Goal: Information Seeking & Learning: Find specific fact

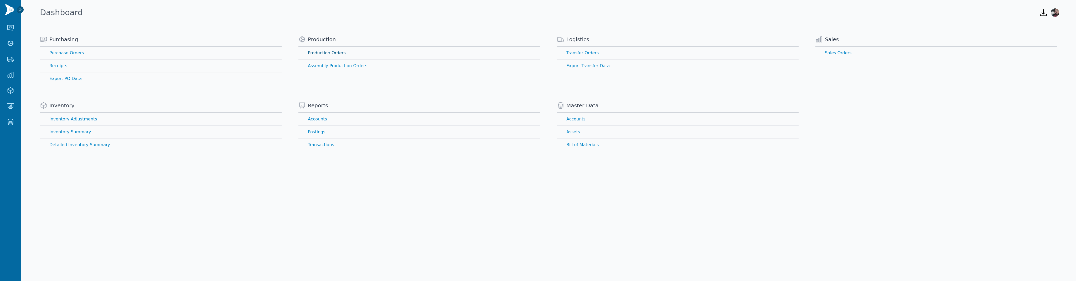
click at [326, 52] on link "Production Orders" at bounding box center [419, 53] width 242 height 13
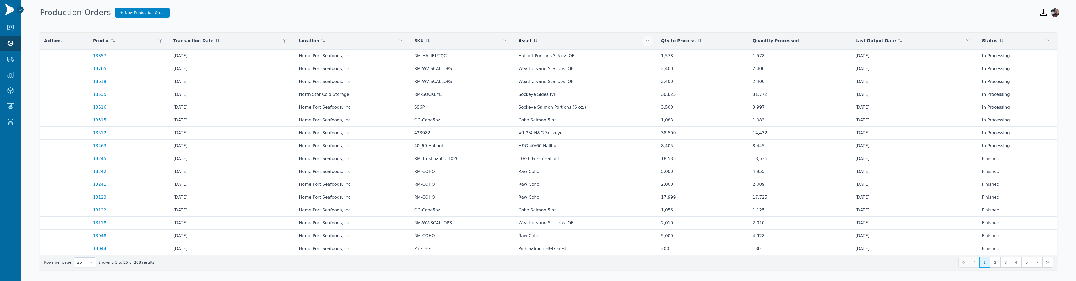
click at [650, 39] on icon "button" at bounding box center [647, 41] width 4 height 4
click at [660, 55] on div "Any" at bounding box center [671, 55] width 45 height 11
click at [687, 68] on input "text" at bounding box center [718, 68] width 116 height 11
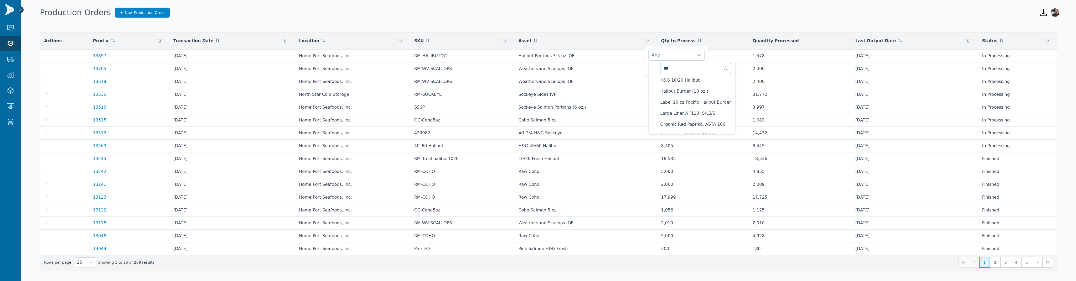
scroll to position [0, 0]
type input "*"
click at [684, 55] on div "10/20 Fresh Halibut, 20/40 Fresh Halibut" at bounding box center [671, 55] width 45 height 11
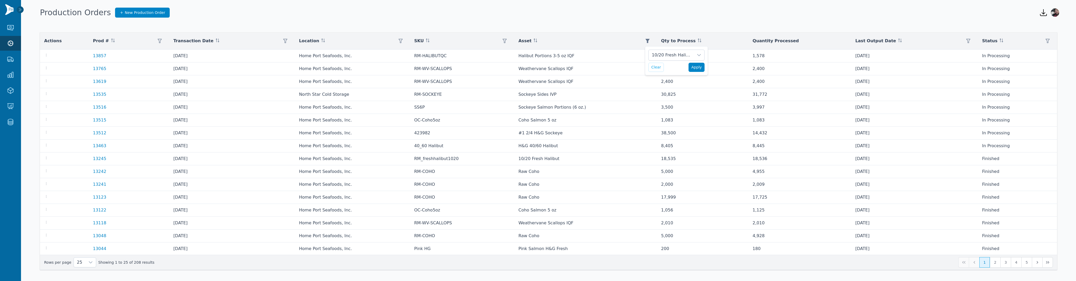
click at [692, 68] on span "Apply" at bounding box center [696, 68] width 11 height 6
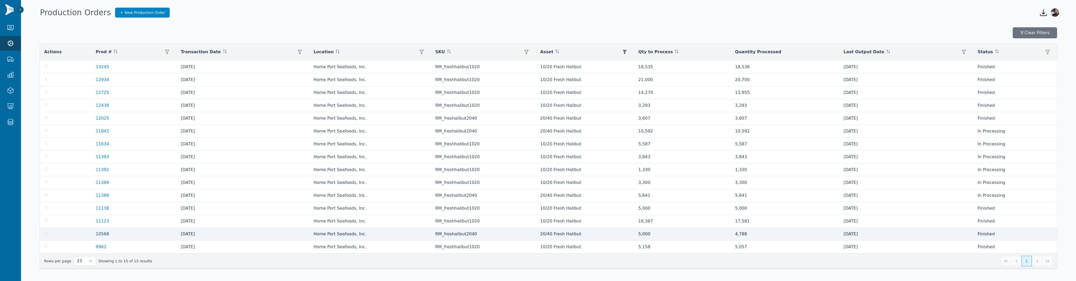
click at [104, 236] on link "10568" at bounding box center [102, 234] width 13 height 5
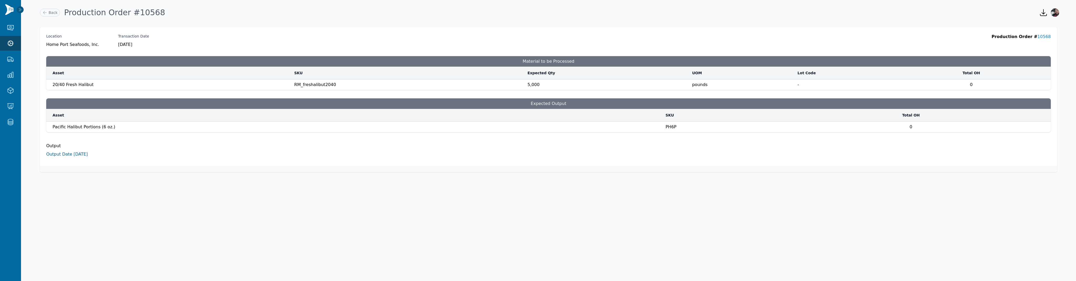
click at [86, 153] on link "Output Date 5/30/2025" at bounding box center [67, 154] width 42 height 5
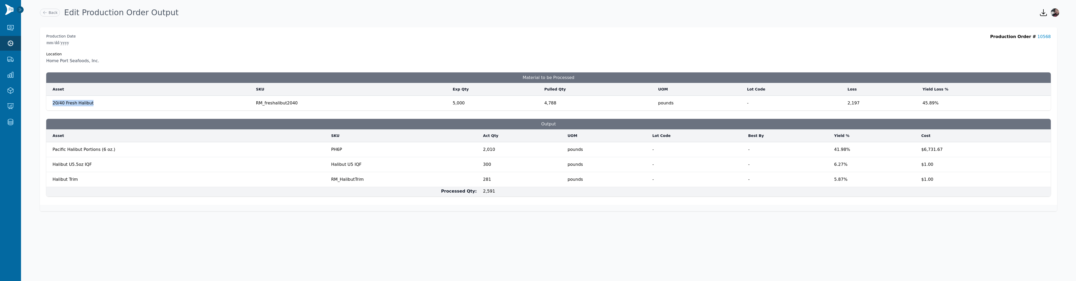
drag, startPoint x: 52, startPoint y: 103, endPoint x: 92, endPoint y: 105, distance: 39.7
click at [92, 105] on td "20/40 Fresh Halibut" at bounding box center [149, 103] width 206 height 15
click at [60, 171] on td "Halibut U5.5oz IQF Halibut U5.5oz IQF" at bounding box center [187, 164] width 282 height 15
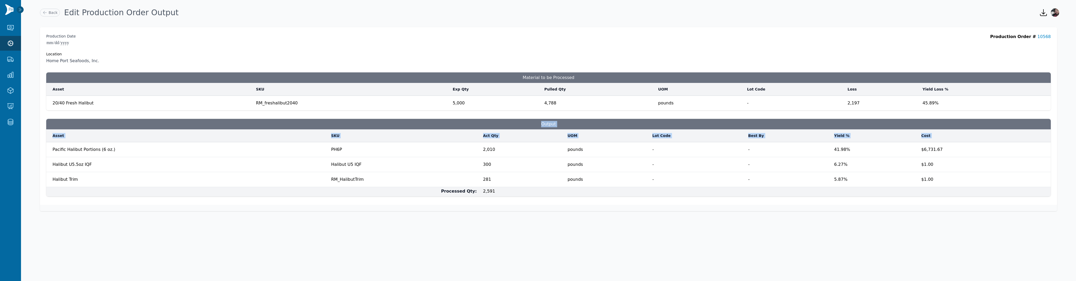
drag, startPoint x: 45, startPoint y: 145, endPoint x: 128, endPoint y: 145, distance: 82.2
click at [128, 145] on div "**********" at bounding box center [548, 116] width 1017 height 178
click at [128, 146] on span "Pacific Halibut Portions (6 oz.)" at bounding box center [189, 148] width 272 height 8
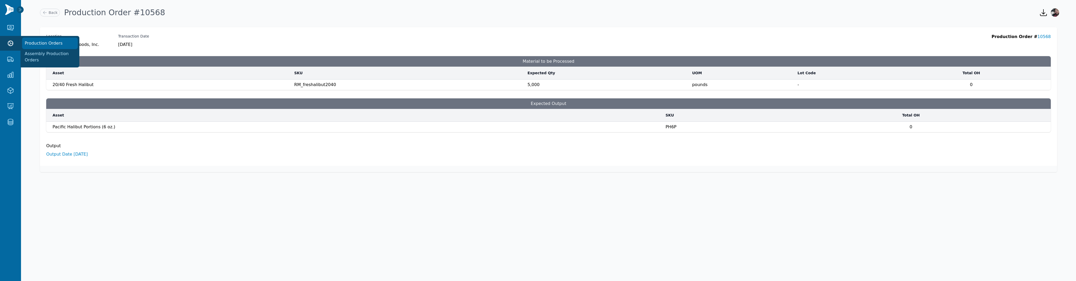
click at [50, 42] on link "Production Orders" at bounding box center [50, 43] width 55 height 11
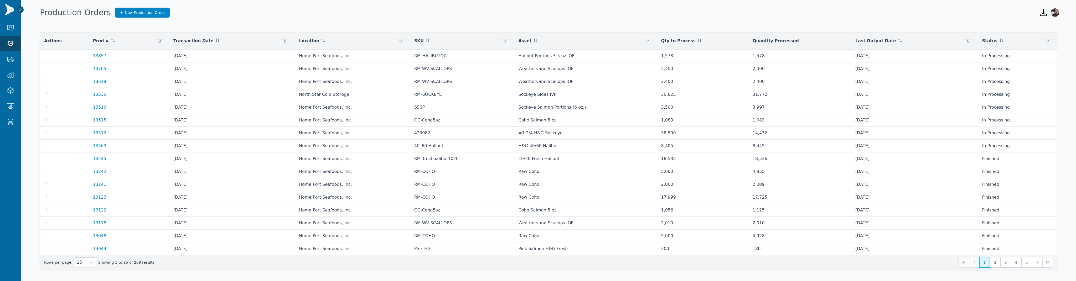
click at [531, 14] on div "Production Orders New Production Order" at bounding box center [535, 12] width 995 height 8
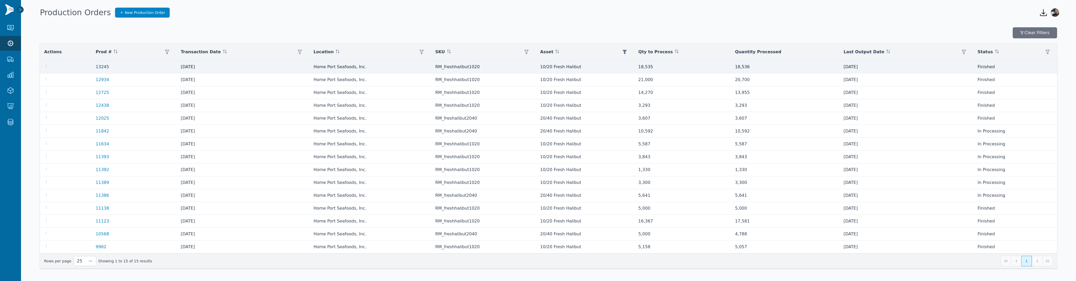
click at [102, 69] on link "13245" at bounding box center [102, 66] width 13 height 5
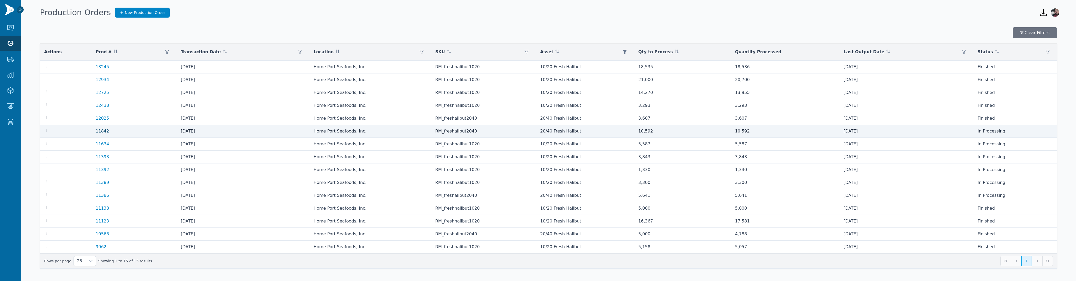
click at [102, 129] on link "11842" at bounding box center [102, 131] width 13 height 5
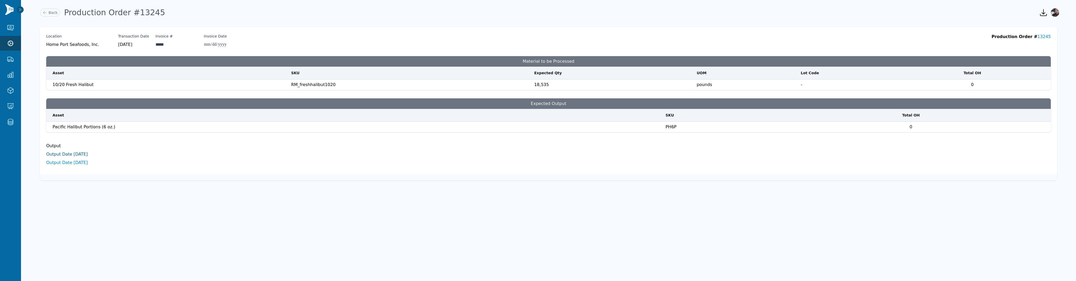
click at [85, 153] on link "Output Date [DATE]" at bounding box center [67, 154] width 42 height 5
click at [63, 160] on link "Output Date [DATE]" at bounding box center [67, 162] width 42 height 5
click at [79, 157] on li "Output Date 9/16/2025" at bounding box center [548, 154] width 1004 height 6
click at [79, 153] on link "Output Date 9/16/2025" at bounding box center [67, 154] width 42 height 5
click at [64, 163] on link "Output Date 9/16/2025" at bounding box center [67, 162] width 42 height 5
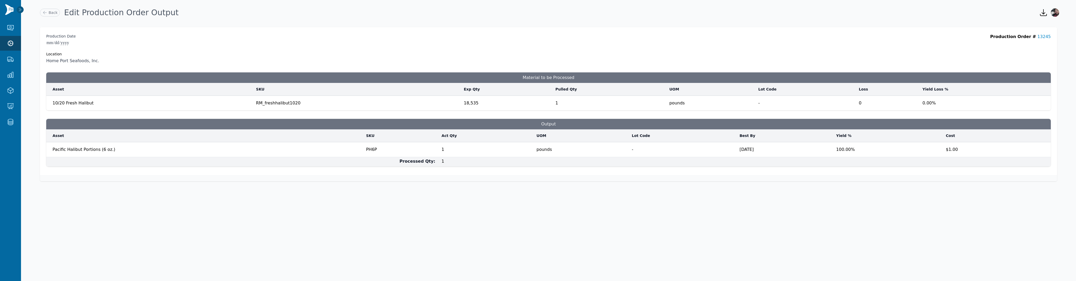
click at [384, 206] on body "**********" at bounding box center [538, 140] width 1076 height 281
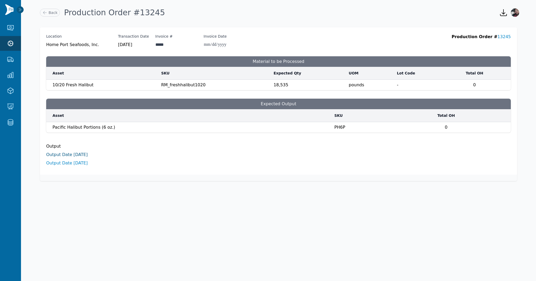
click at [75, 155] on link "Output Date 9/16/2025" at bounding box center [67, 154] width 42 height 5
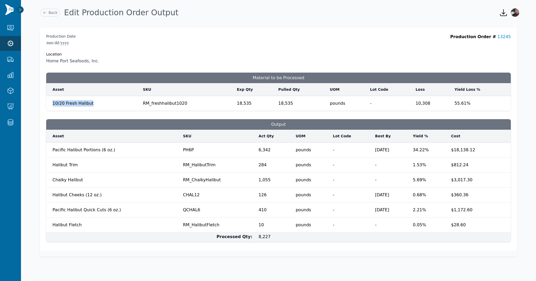
drag, startPoint x: 51, startPoint y: 103, endPoint x: 92, endPoint y: 103, distance: 41.5
click at [92, 103] on td "10/20 Fresh Halibut" at bounding box center [93, 103] width 94 height 15
copy span "10/20 Fresh Halibut"
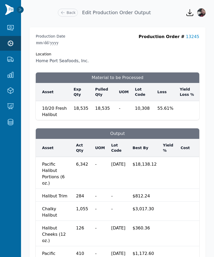
click at [88, 108] on td "18,535" at bounding box center [81, 110] width 22 height 19
drag, startPoint x: 98, startPoint y: 108, endPoint x: 115, endPoint y: 109, distance: 16.8
click at [112, 109] on span "18,535" at bounding box center [103, 106] width 17 height 9
copy span "18,535"
click at [122, 107] on span "-" at bounding box center [124, 107] width 10 height 8
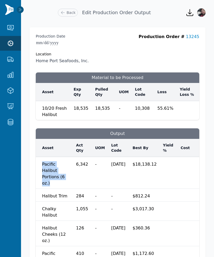
drag, startPoint x: 72, startPoint y: 171, endPoint x: 37, endPoint y: 161, distance: 36.9
click at [37, 161] on td "Pacific Halibut Portions (6 oz.) Pacific Halibut Portions (6 oz.)" at bounding box center [54, 173] width 37 height 32
copy span "Pacific Halibut Portions (6 oz.)"
drag, startPoint x: 80, startPoint y: 165, endPoint x: 96, endPoint y: 164, distance: 15.6
click at [92, 164] on td "6,342 ****" at bounding box center [82, 173] width 19 height 32
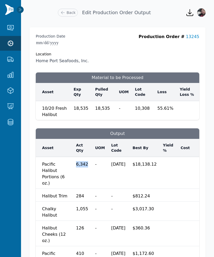
copy span "6,342"
drag, startPoint x: 40, startPoint y: 184, endPoint x: 66, endPoint y: 186, distance: 26.4
click at [66, 189] on td "Halibut Trim Halibut Trim" at bounding box center [54, 195] width 37 height 13
copy span "Halibut Trim"
click at [89, 190] on span "284" at bounding box center [82, 194] width 13 height 9
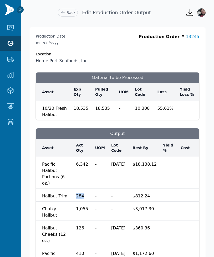
drag, startPoint x: 91, startPoint y: 183, endPoint x: 82, endPoint y: 183, distance: 9.2
click at [82, 189] on td "284 ***" at bounding box center [82, 195] width 19 height 13
copy span "284"
click at [86, 202] on td "1,055 ****" at bounding box center [82, 211] width 19 height 19
drag, startPoint x: 65, startPoint y: 216, endPoint x: 40, endPoint y: 209, distance: 25.3
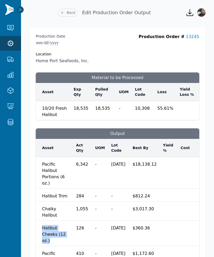
click at [40, 221] on td "Halibut Cheeks (12 oz.) Halibut Cheeks (12 oz.)" at bounding box center [54, 233] width 37 height 25
copy span "Halibut Cheeks (12 oz.)"
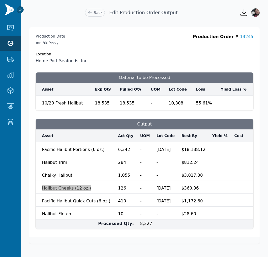
scroll to position [37, 0]
click at [74, 200] on span "Pacific Halibut Quick Cuts (6 oz.)" at bounding box center [77, 200] width 70 height 8
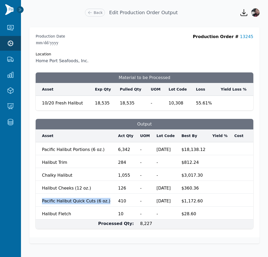
drag, startPoint x: 76, startPoint y: 202, endPoint x: 41, endPoint y: 196, distance: 35.2
click at [41, 196] on td "Pacific Halibut Quick Cuts (6 oz.) Pacific Halibut Quick Cuts (6 oz.)" at bounding box center [75, 200] width 79 height 13
copy span "Pacific Halibut Quick Cuts (6 oz.)"
click at [56, 213] on span "Halibut Fletch" at bounding box center [77, 213] width 70 height 8
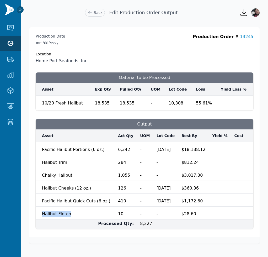
drag, startPoint x: 40, startPoint y: 213, endPoint x: 71, endPoint y: 213, distance: 31.0
click at [71, 213] on td "Halibut Fletch Halibut Fletch" at bounding box center [75, 213] width 79 height 13
copy span "Halibut Fletch"
drag, startPoint x: 248, startPoint y: 128, endPoint x: 225, endPoint y: 127, distance: 22.9
click at [225, 142] on tr "**********" at bounding box center [145, 148] width 218 height 13
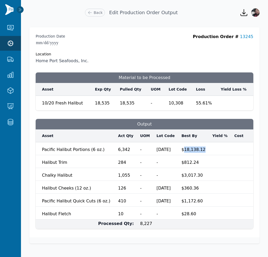
scroll to position [32, 0]
click at [206, 144] on span "$18,138.12" at bounding box center [194, 148] width 25 height 8
drag, startPoint x: 242, startPoint y: 152, endPoint x: 225, endPoint y: 153, distance: 17.4
click at [206, 157] on span "$812.24" at bounding box center [194, 161] width 25 height 8
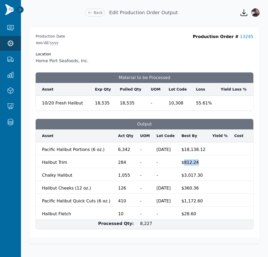
copy span "812.24"
drag, startPoint x: 246, startPoint y: 167, endPoint x: 225, endPoint y: 168, distance: 21.1
click at [210, 168] on td "$3,017.30 ******" at bounding box center [194, 174] width 31 height 13
click at [206, 170] on span "$3,017.30" at bounding box center [194, 174] width 25 height 8
drag, startPoint x: 244, startPoint y: 168, endPoint x: 225, endPoint y: 166, distance: 19.3
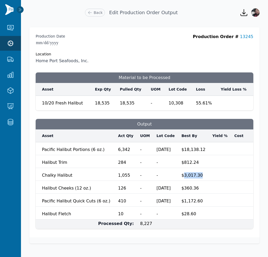
click at [206, 170] on span "$3,017.30" at bounding box center [194, 174] width 25 height 8
drag, startPoint x: 242, startPoint y: 182, endPoint x: 225, endPoint y: 184, distance: 16.6
click at [206, 184] on span "$360.36" at bounding box center [194, 187] width 25 height 8
drag, startPoint x: 243, startPoint y: 201, endPoint x: 225, endPoint y: 202, distance: 18.7
click at [206, 202] on span "$1,172.60" at bounding box center [194, 200] width 25 height 8
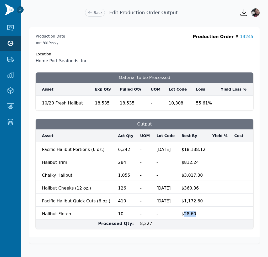
drag, startPoint x: 236, startPoint y: 222, endPoint x: 226, endPoint y: 222, distance: 10.3
click at [206, 217] on span "$28.60" at bounding box center [194, 213] width 25 height 8
drag, startPoint x: 226, startPoint y: 132, endPoint x: 247, endPoint y: 130, distance: 21.1
click at [247, 142] on tr "**********" at bounding box center [145, 148] width 218 height 13
drag, startPoint x: 226, startPoint y: 152, endPoint x: 245, endPoint y: 151, distance: 19.0
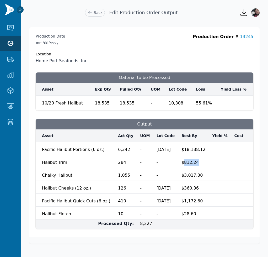
click at [210, 155] on td "$812.24 ******" at bounding box center [194, 161] width 31 height 13
drag, startPoint x: 39, startPoint y: 167, endPoint x: 73, endPoint y: 166, distance: 34.2
click at [73, 168] on td "Chalky Halibut Chalky Halibut" at bounding box center [75, 174] width 79 height 13
drag, startPoint x: 246, startPoint y: 165, endPoint x: 226, endPoint y: 168, distance: 19.6
click at [210, 168] on td "$3,017.30 ******" at bounding box center [194, 174] width 31 height 13
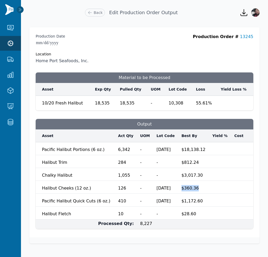
drag, startPoint x: 242, startPoint y: 183, endPoint x: 221, endPoint y: 181, distance: 20.5
click at [210, 181] on td "$360.36 ******" at bounding box center [194, 187] width 31 height 13
drag, startPoint x: 222, startPoint y: 201, endPoint x: 251, endPoint y: 199, distance: 29.2
click at [251, 199] on tr "**********" at bounding box center [145, 200] width 218 height 13
drag, startPoint x: 246, startPoint y: 132, endPoint x: 222, endPoint y: 131, distance: 23.9
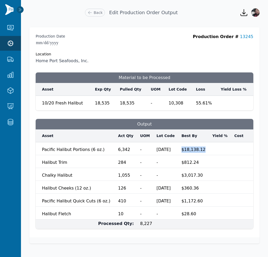
click at [210, 142] on td "$18,138.12 ********" at bounding box center [194, 148] width 31 height 13
click at [218, 96] on td "55.61 %" at bounding box center [205, 103] width 25 height 15
click at [193, 96] on td "10,308" at bounding box center [179, 103] width 27 height 15
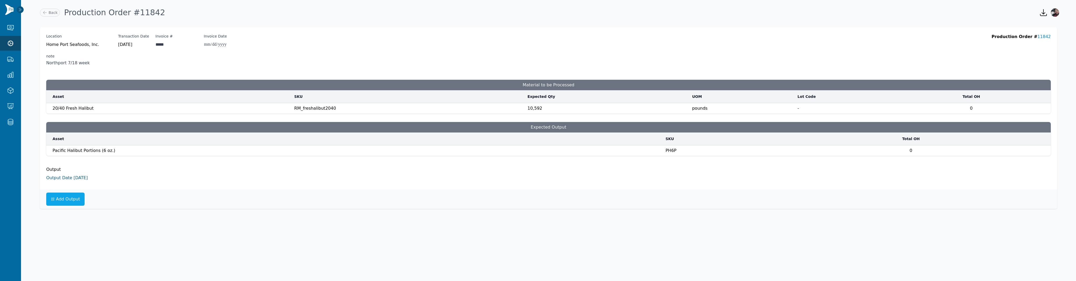
click at [71, 178] on link "Output Date [DATE]" at bounding box center [67, 177] width 42 height 5
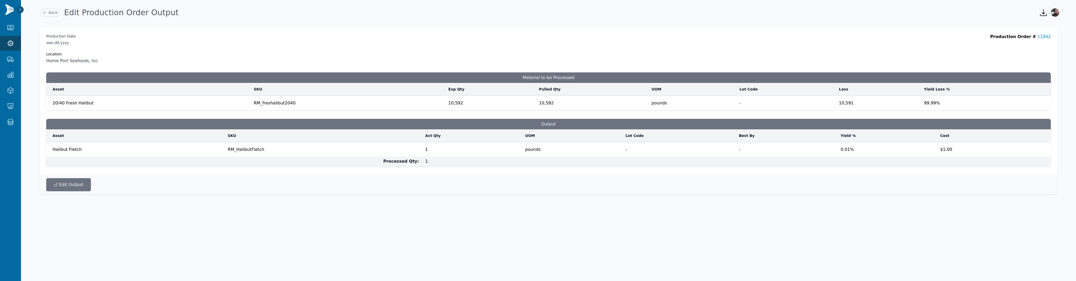
click at [442, 38] on div "**********" at bounding box center [548, 49] width 1004 height 30
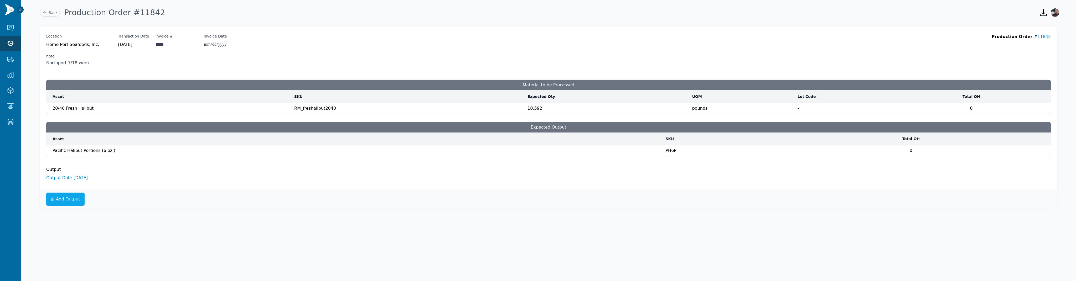
click at [449, 80] on h3 "Material to be Processed" at bounding box center [548, 85] width 1004 height 11
click at [275, 211] on div "**********" at bounding box center [548, 122] width 1055 height 194
click at [236, 44] on input "**********" at bounding box center [220, 45] width 33 height 6
click at [172, 156] on td "Pacific Halibut Portions (6 oz.) Pacific Halibut Portions (6 oz.)" at bounding box center [354, 151] width 616 height 11
click at [62, 177] on link "Output Date [DATE]" at bounding box center [67, 177] width 42 height 5
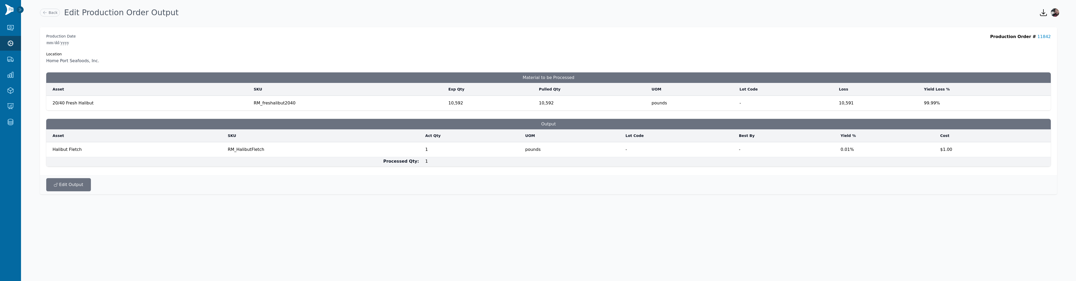
click at [367, 184] on div "Edit Output" at bounding box center [548, 184] width 1017 height 19
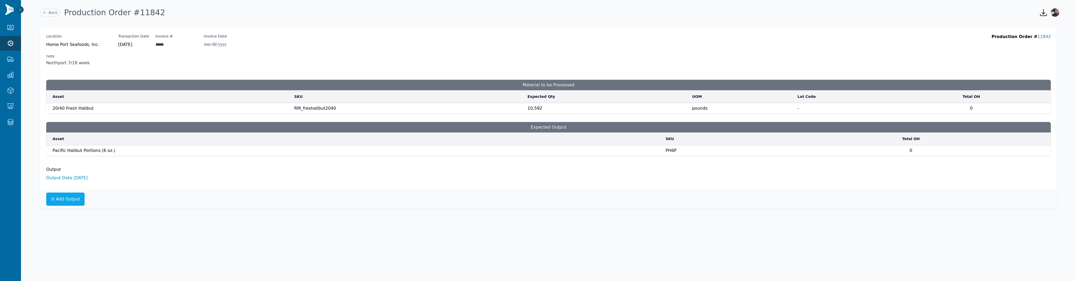
click at [372, 46] on div "**********" at bounding box center [548, 41] width 1004 height 14
click at [72, 181] on li "Output Date [DATE]" at bounding box center [548, 178] width 1004 height 6
click at [57, 39] on link "Production Orders" at bounding box center [50, 43] width 55 height 11
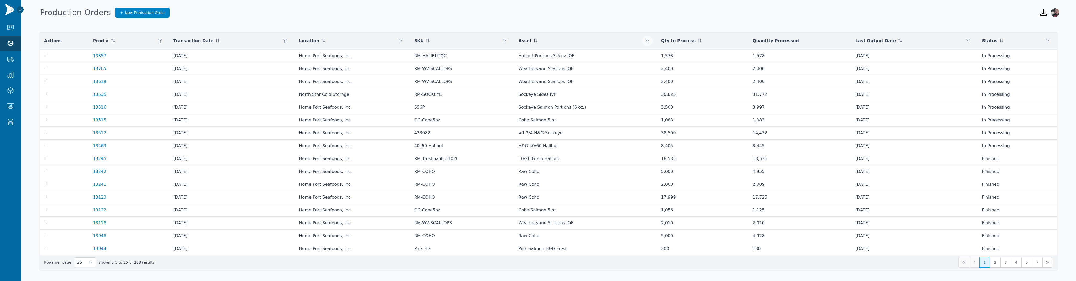
click at [650, 39] on icon "button" at bounding box center [647, 41] width 4 height 4
drag, startPoint x: 662, startPoint y: 54, endPoint x: 663, endPoint y: 51, distance: 3.3
click at [662, 54] on div "Any" at bounding box center [671, 55] width 45 height 11
click at [677, 70] on input "text" at bounding box center [718, 68] width 116 height 11
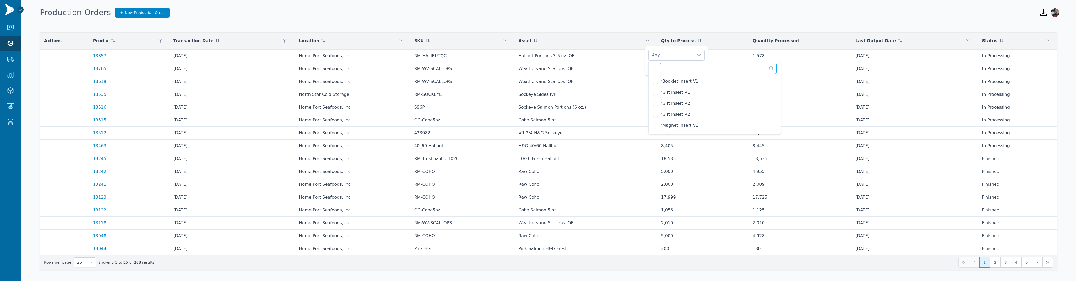
type input "*"
drag, startPoint x: 677, startPoint y: 70, endPoint x: 686, endPoint y: 48, distance: 23.9
click at [686, 48] on body "Purchasing Purchase Orders Receipts Export PO Data Production Production Orders…" at bounding box center [538, 140] width 1076 height 281
click at [694, 70] on button "Apply" at bounding box center [696, 67] width 16 height 9
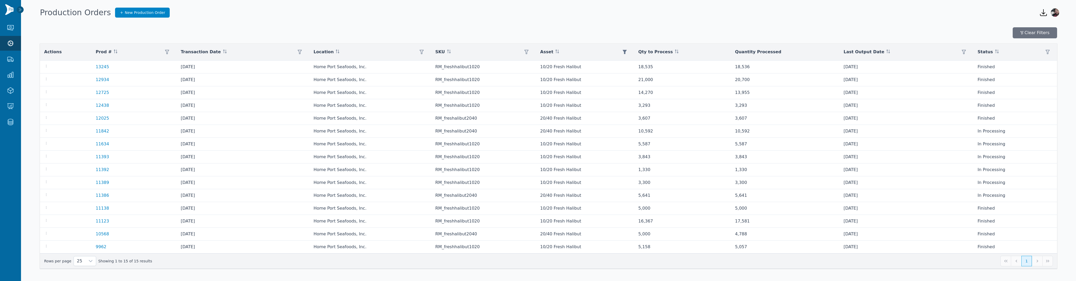
click at [230, 34] on div "Clear Filters" at bounding box center [548, 32] width 1017 height 11
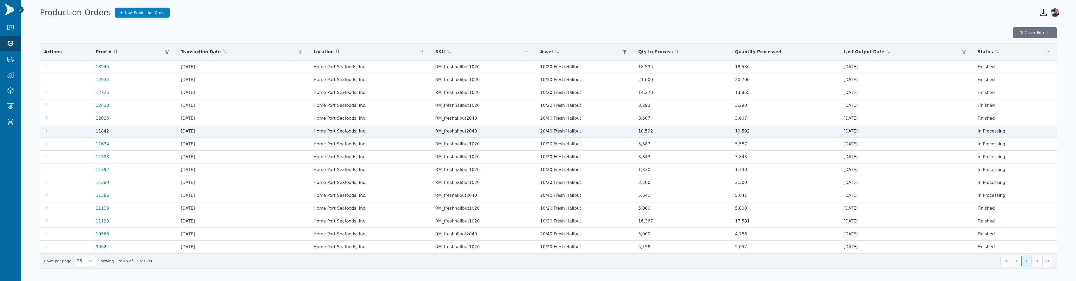
click at [102, 131] on link "11842" at bounding box center [102, 131] width 13 height 5
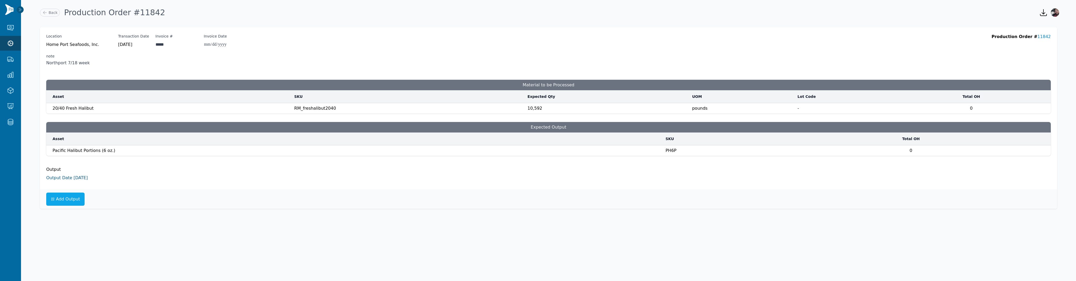
click at [74, 177] on link "Output Date [DATE]" at bounding box center [67, 177] width 42 height 5
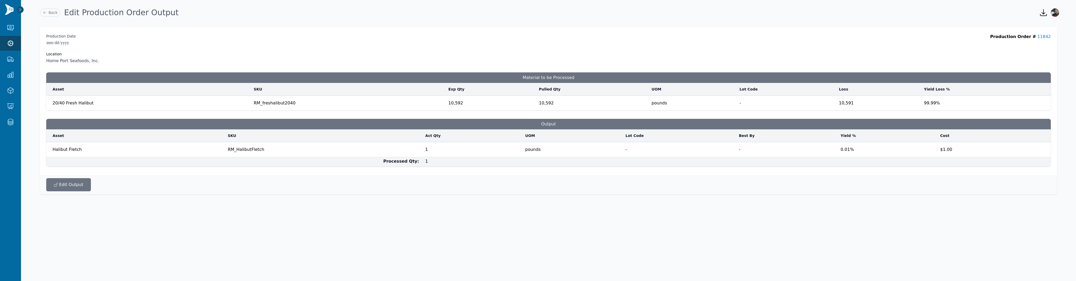
click at [426, 195] on div "**********" at bounding box center [548, 115] width 1055 height 180
click at [214, 136] on th "Asset" at bounding box center [135, 135] width 178 height 13
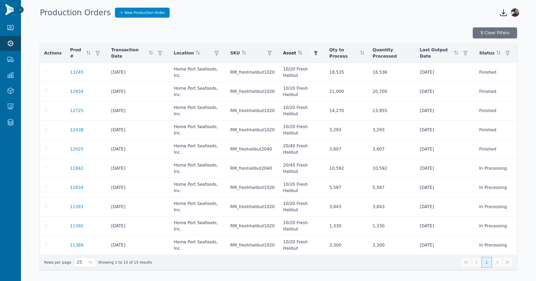
click at [311, 51] on button "button" at bounding box center [316, 53] width 11 height 11
click at [326, 67] on div "10/20 Fresh Halibut, 20/40 Fresh Halibut" at bounding box center [333, 66] width 45 height 11
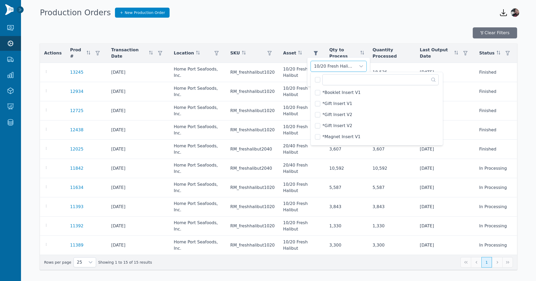
scroll to position [96, 0]
click at [346, 96] on span "10/20 Fresh Halibut" at bounding box center [343, 95] width 41 height 6
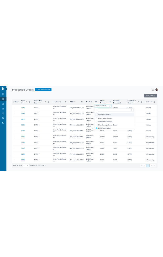
scroll to position [89, 0]
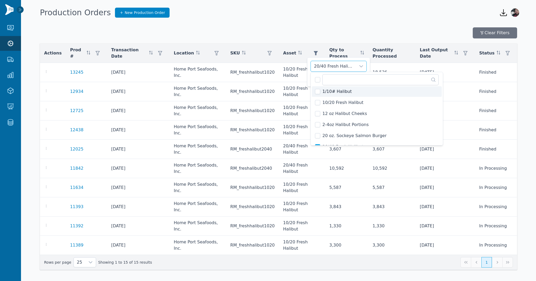
click at [343, 66] on div "20/40 Fresh Halibut" at bounding box center [333, 66] width 45 height 11
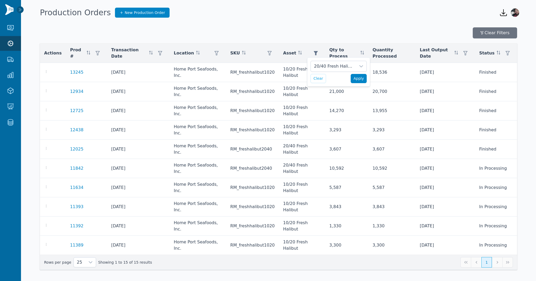
click at [355, 77] on span "Apply" at bounding box center [359, 79] width 11 height 6
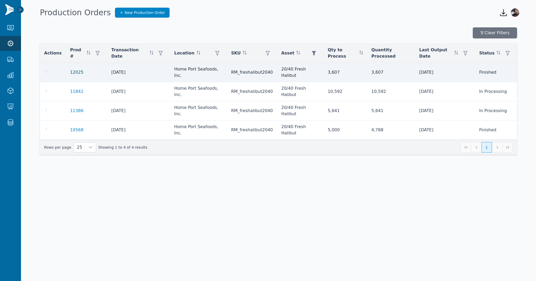
click at [73, 70] on link "12025" at bounding box center [76, 72] width 13 height 5
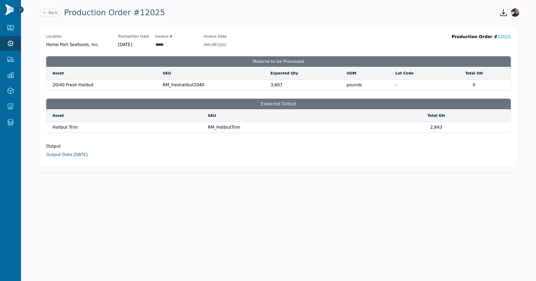
click at [62, 154] on link "Output Date 7/29/2025" at bounding box center [67, 154] width 42 height 5
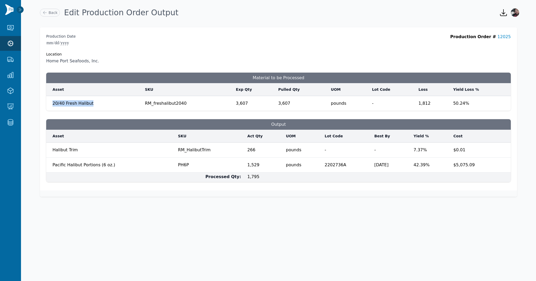
drag, startPoint x: 98, startPoint y: 100, endPoint x: 101, endPoint y: 102, distance: 3.6
click at [101, 102] on td "20/40 Fresh Halibut" at bounding box center [94, 103] width 96 height 15
copy span "20/40 Fresh Halibut"
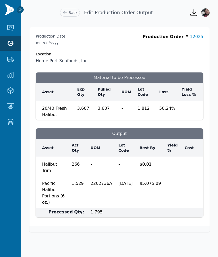
click at [48, 176] on td "Pacific Halibut Portions (6 oz.) Pacific Halibut Portions (6 oz.)" at bounding box center [52, 192] width 33 height 32
drag, startPoint x: 113, startPoint y: 107, endPoint x: 101, endPoint y: 106, distance: 12.1
click at [101, 106] on td "3,607 ****" at bounding box center [106, 110] width 24 height 19
copy span "3,607"
drag, startPoint x: 81, startPoint y: 177, endPoint x: 89, endPoint y: 176, distance: 8.2
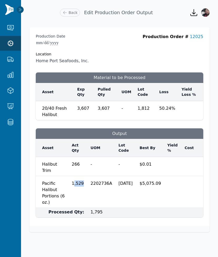
click at [84, 177] on span "1,529" at bounding box center [78, 181] width 13 height 9
click at [87, 176] on td "1,529 ****" at bounding box center [78, 192] width 19 height 32
drag, startPoint x: 93, startPoint y: 178, endPoint x: 78, endPoint y: 178, distance: 14.7
click at [78, 178] on td "1,529 ****" at bounding box center [78, 192] width 19 height 32
copy span "1,529"
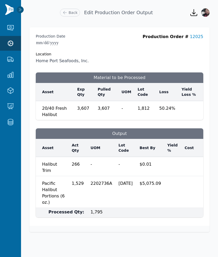
click at [102, 48] on div "**********" at bounding box center [119, 49] width 167 height 30
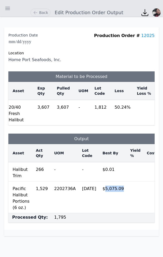
drag, startPoint x: 100, startPoint y: 182, endPoint x: 123, endPoint y: 181, distance: 23.4
click at [123, 181] on tr "**********" at bounding box center [86, 197] width 157 height 32
copy td "5,075.09"
click at [104, 109] on td "1,812" at bounding box center [101, 112] width 20 height 25
drag, startPoint x: 99, startPoint y: 181, endPoint x: 122, endPoint y: 181, distance: 23.4
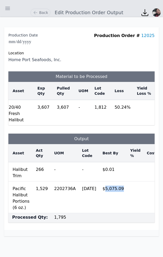
click at [122, 181] on tr "**********" at bounding box center [86, 197] width 157 height 32
copy td "5,075.09"
click at [100, 188] on td "$5,075.09 *******" at bounding box center [114, 197] width 28 height 32
drag, startPoint x: 116, startPoint y: 181, endPoint x: 100, endPoint y: 182, distance: 16.3
click at [100, 182] on td "$5,075.09 *******" at bounding box center [114, 197] width 28 height 32
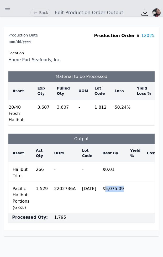
copy span "5,075.09"
click at [139, 186] on table "**********" at bounding box center [86, 183] width 157 height 79
drag, startPoint x: 49, startPoint y: 182, endPoint x: 37, endPoint y: 182, distance: 12.9
click at [37, 182] on td "1,529 ****" at bounding box center [42, 197] width 18 height 32
copy span "1,529"
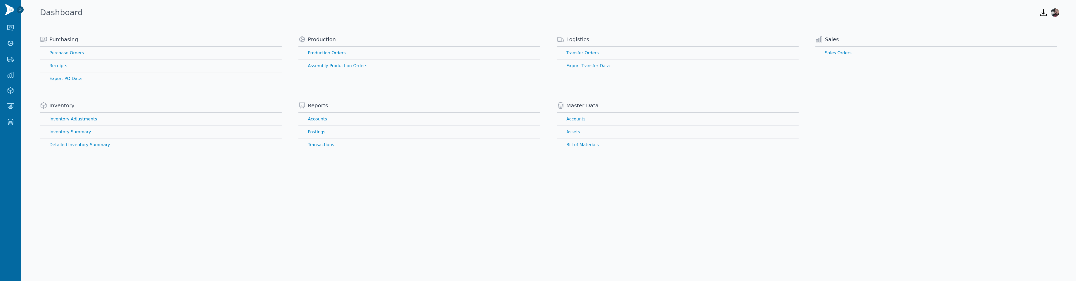
click at [551, 205] on body "Purchasing Purchase Orders Receipts Export PO Data Production Production Orders…" at bounding box center [538, 140] width 1076 height 281
click at [83, 51] on link "Purchase Orders" at bounding box center [161, 53] width 242 height 13
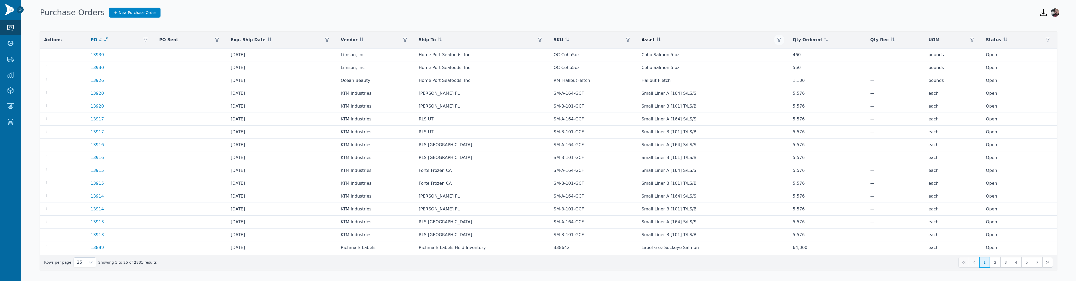
click at [777, 39] on icon "button" at bounding box center [779, 40] width 4 height 4
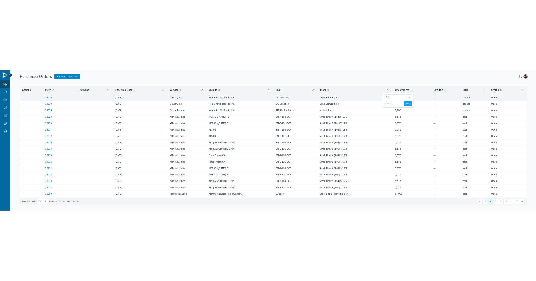
scroll to position [5, 3]
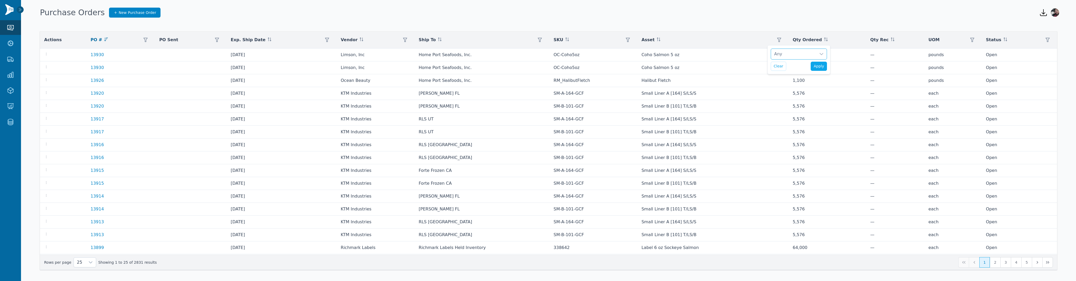
click at [780, 53] on div "Any" at bounding box center [793, 54] width 45 height 11
click at [806, 65] on input "text" at bounding box center [840, 67] width 116 height 11
type input "*"
click at [798, 113] on span "10/20 Fresh Halibut" at bounding box center [802, 113] width 41 height 6
click at [796, 122] on span "20/40 Fresh Halibut" at bounding box center [802, 124] width 41 height 6
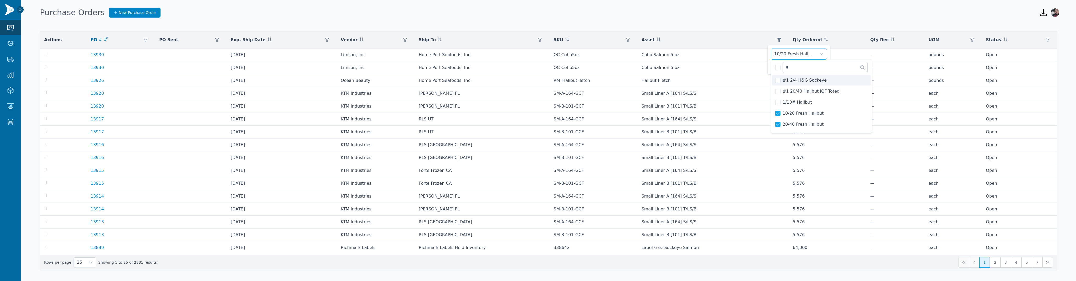
click at [806, 55] on div "10/20 Fresh Halibut, 20/40 Fresh Halibut" at bounding box center [793, 54] width 45 height 11
click at [821, 67] on span "Apply" at bounding box center [818, 67] width 11 height 6
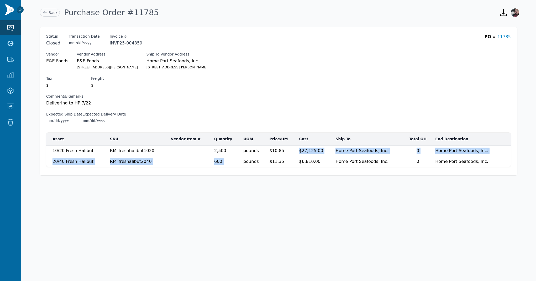
drag, startPoint x: 284, startPoint y: 151, endPoint x: 265, endPoint y: 158, distance: 19.7
click at [265, 158] on tbody "10/20 Fresh Halibut 10/20 Fresh Halibut RM_freshhalibut1020 **** 2,500 **** pou…" at bounding box center [278, 156] width 465 height 22
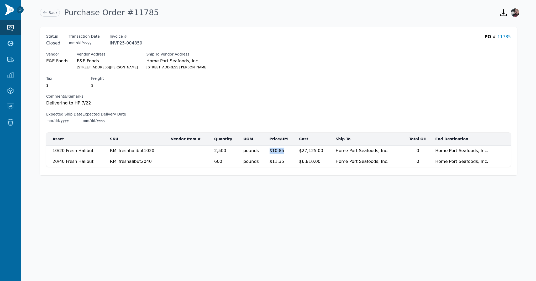
drag, startPoint x: 270, startPoint y: 150, endPoint x: 284, endPoint y: 148, distance: 14.5
click at [284, 148] on td "$10.85 *****" at bounding box center [282, 150] width 30 height 11
copy span "$10.85"
drag, startPoint x: 284, startPoint y: 163, endPoint x: 268, endPoint y: 162, distance: 16.3
click at [268, 162] on td "$11.35 *****" at bounding box center [282, 161] width 30 height 11
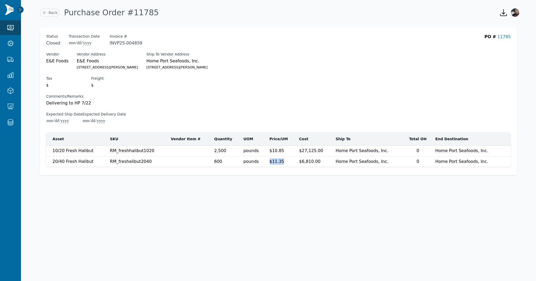
copy span "$11.35"
